Goal: Transaction & Acquisition: Download file/media

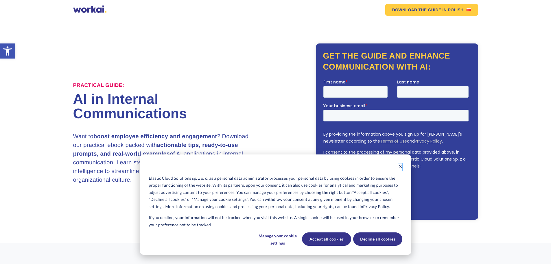
click at [398, 166] on icon "Dismiss cookie banner" at bounding box center [400, 166] width 4 height 4
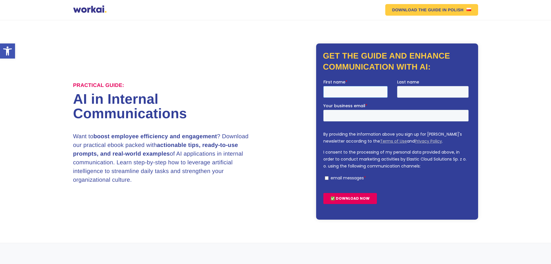
click at [340, 92] on input "First name *" at bounding box center [355, 92] width 64 height 12
type input "[PERSON_NAME]"
type input "Odendaal"
click at [346, 115] on input "Your business email *" at bounding box center [395, 115] width 145 height 12
click at [348, 113] on input "Your business email *" at bounding box center [395, 115] width 145 height 12
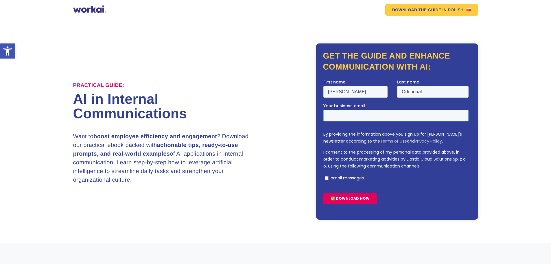
type input "[PERSON_NAME][EMAIL_ADDRESS][DOMAIN_NAME]"
click at [326, 177] on input "email messages *" at bounding box center [327, 178] width 4 height 4
click at [327, 177] on input "email messages *" at bounding box center [327, 178] width 4 height 4
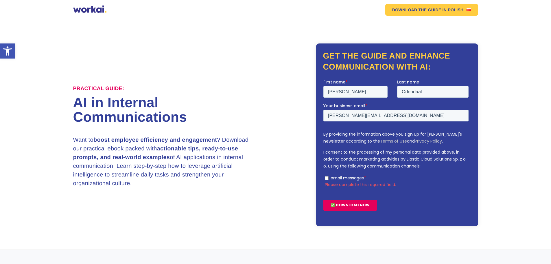
click at [326, 177] on input "email messages *" at bounding box center [327, 178] width 4 height 4
checkbox input "true"
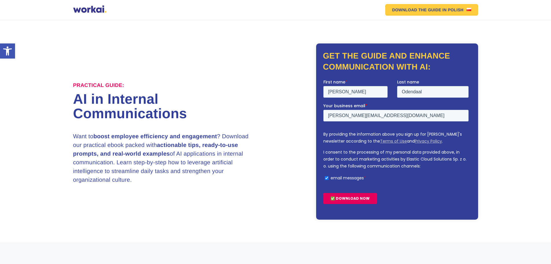
click at [350, 198] on input "✅ DOWNLOAD NOW" at bounding box center [350, 197] width 54 height 11
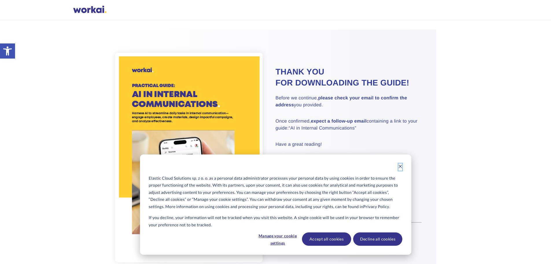
click at [400, 166] on icon "Dismiss cookie banner" at bounding box center [400, 166] width 4 height 4
